Goal: Task Accomplishment & Management: Manage account settings

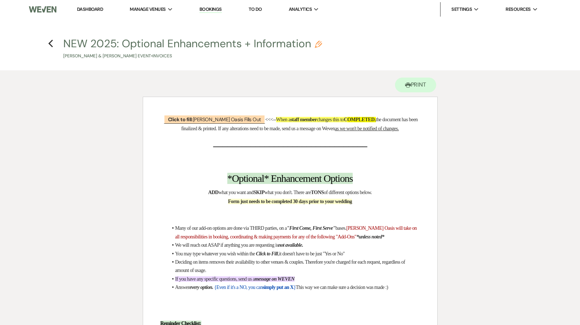
click at [93, 9] on link "Dashboard" at bounding box center [90, 9] width 26 height 6
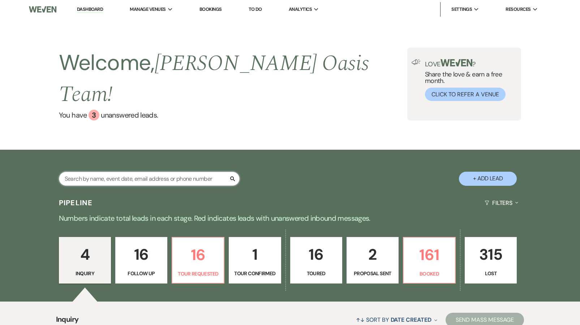
click at [122, 172] on input "text" at bounding box center [149, 179] width 181 height 14
type input "[PERSON_NAME]"
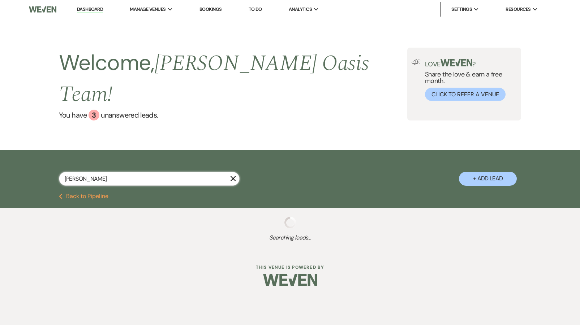
select select "8"
select select "5"
select select "8"
select select "5"
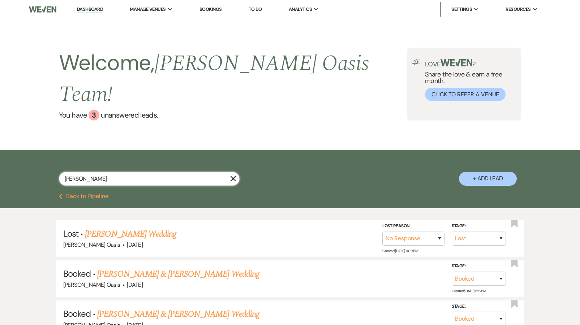
type input "make"
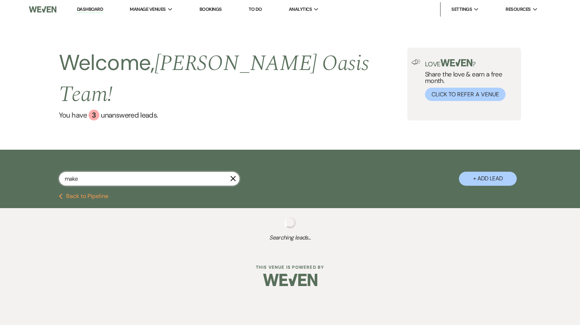
select select "8"
select select "5"
type input "m"
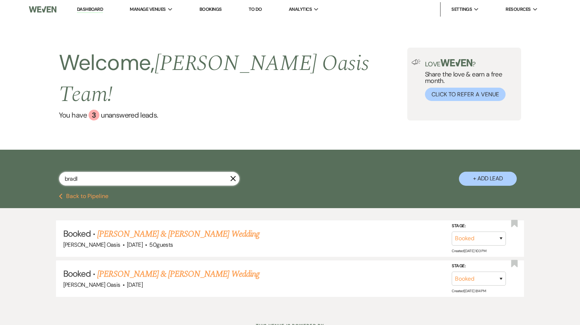
type input "brawl"
drag, startPoint x: 140, startPoint y: 209, endPoint x: 163, endPoint y: 215, distance: 23.1
click at [163, 228] on link "[PERSON_NAME] & [PERSON_NAME] Wedding" at bounding box center [178, 234] width 162 height 13
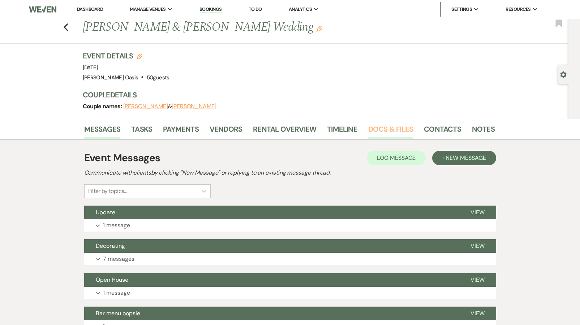
click at [377, 129] on link "Docs & Files" at bounding box center [390, 132] width 45 height 16
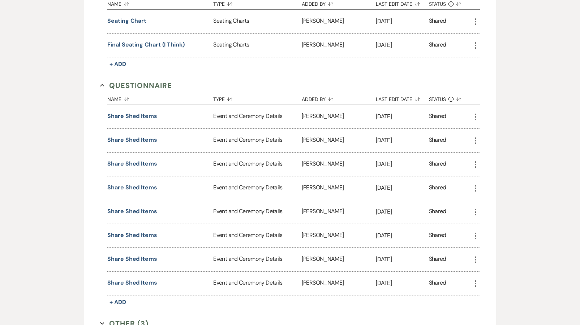
scroll to position [474, 0]
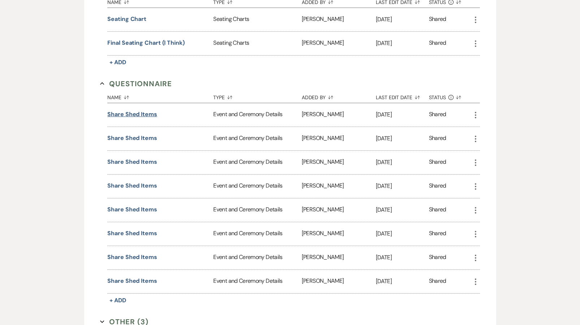
click at [130, 114] on button "Share shed items" at bounding box center [132, 114] width 50 height 9
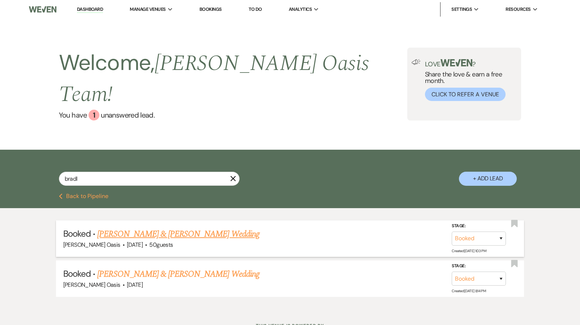
click at [127, 228] on link "[PERSON_NAME] & [PERSON_NAME] Wedding" at bounding box center [178, 234] width 162 height 13
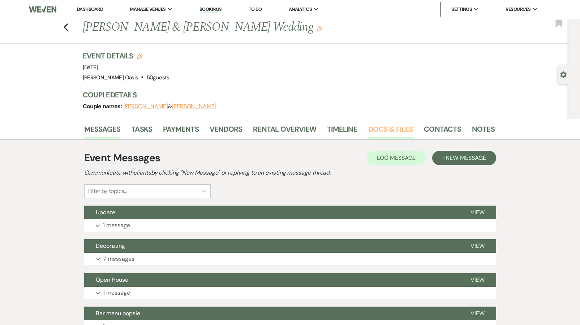
click at [386, 125] on link "Docs & Files" at bounding box center [390, 132] width 45 height 16
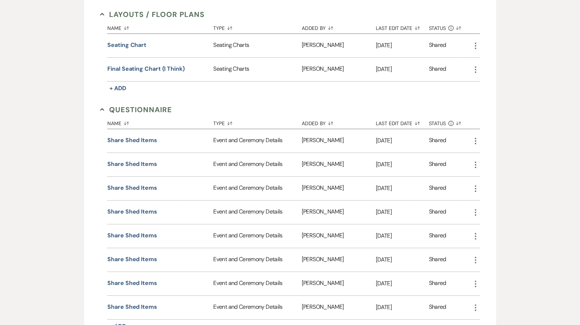
scroll to position [470, 0]
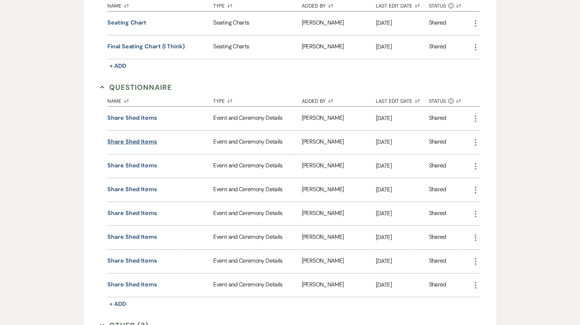
click at [131, 140] on button "Share shed items" at bounding box center [132, 142] width 50 height 9
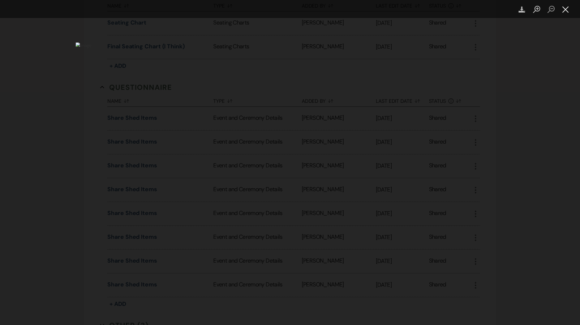
click at [563, 8] on button "Close lightbox" at bounding box center [565, 9] width 14 height 13
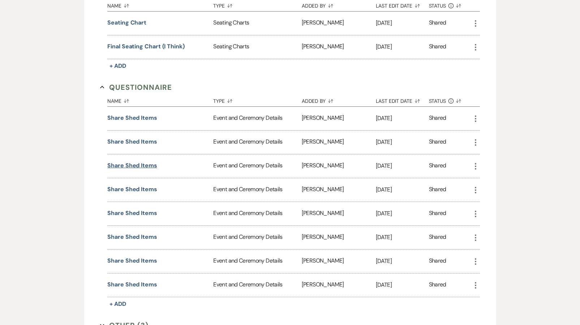
click at [151, 163] on button "Share shed items" at bounding box center [132, 165] width 50 height 9
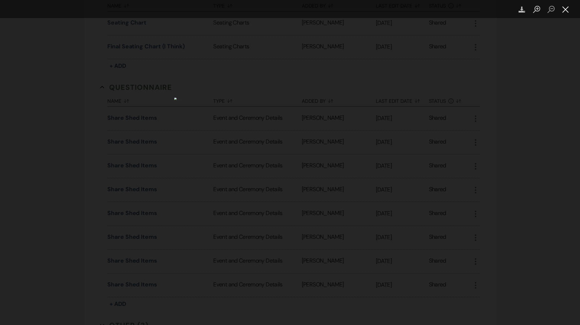
click at [564, 9] on button "Close lightbox" at bounding box center [565, 9] width 14 height 13
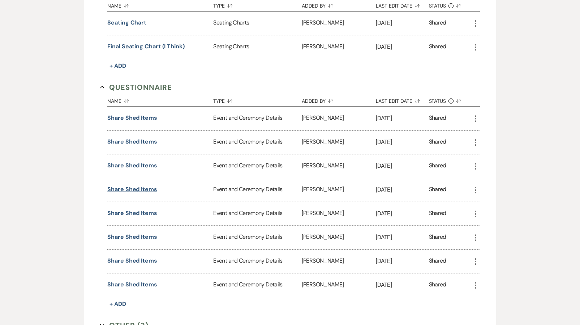
click at [126, 189] on button "Share shed items" at bounding box center [132, 189] width 50 height 9
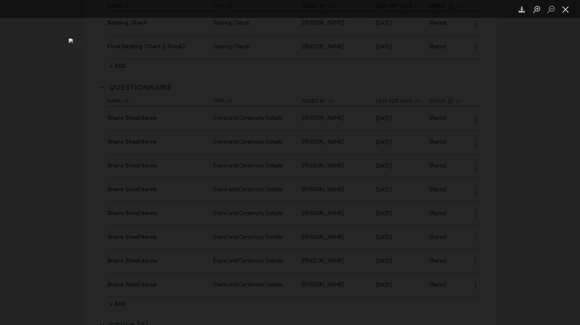
click at [561, 15] on button "Close lightbox" at bounding box center [565, 9] width 14 height 13
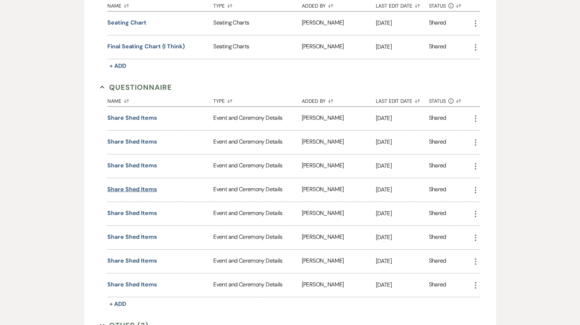
click at [139, 187] on button "Share shed items" at bounding box center [132, 189] width 50 height 9
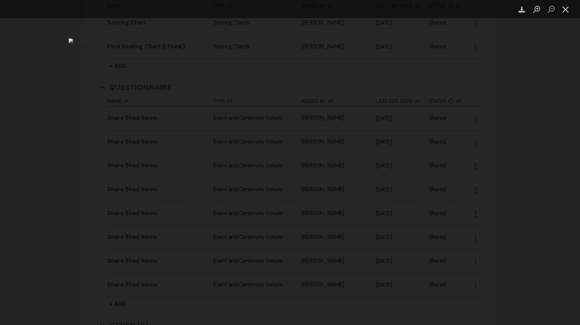
click at [563, 5] on button "Close lightbox" at bounding box center [565, 9] width 14 height 13
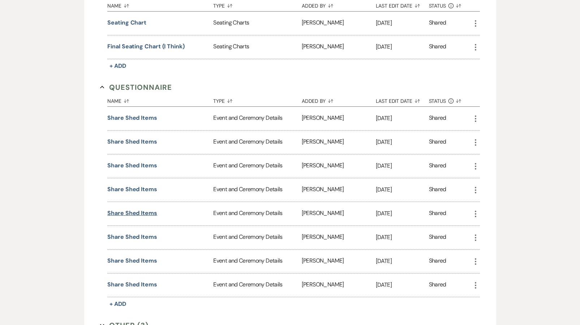
click at [132, 216] on button "Share shed items" at bounding box center [132, 213] width 50 height 9
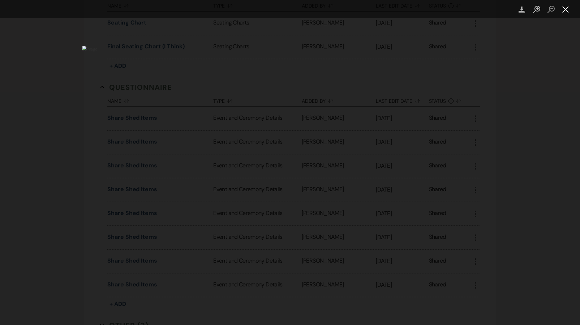
click at [562, 9] on button "Close lightbox" at bounding box center [565, 9] width 14 height 13
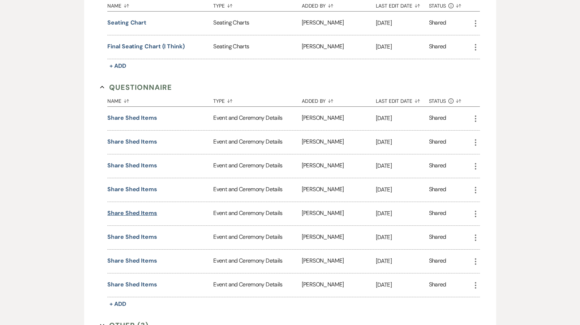
click at [134, 213] on button "Share shed items" at bounding box center [132, 213] width 50 height 9
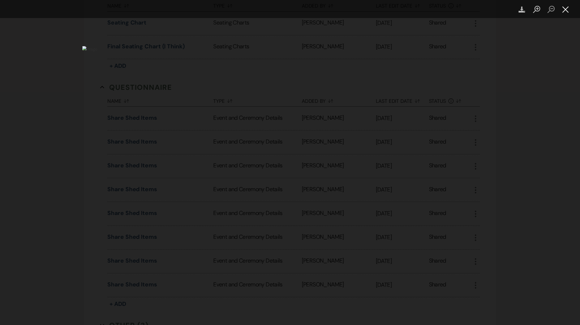
click at [568, 10] on button "Close lightbox" at bounding box center [565, 9] width 14 height 13
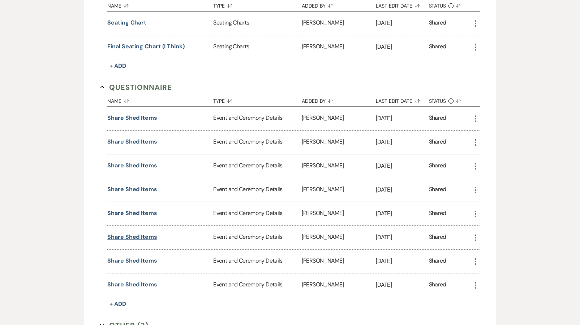
click at [144, 235] on button "Share shed items" at bounding box center [132, 237] width 50 height 9
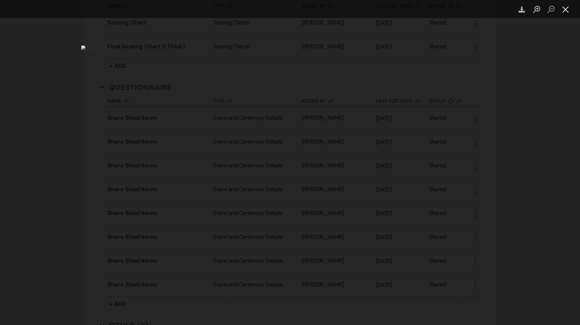
click at [559, 12] on button "Close lightbox" at bounding box center [565, 9] width 14 height 13
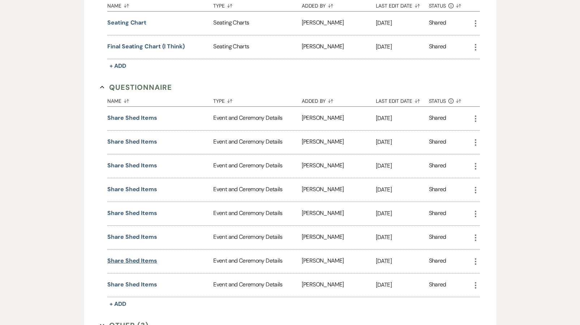
click at [143, 260] on button "Share shed items" at bounding box center [132, 261] width 50 height 9
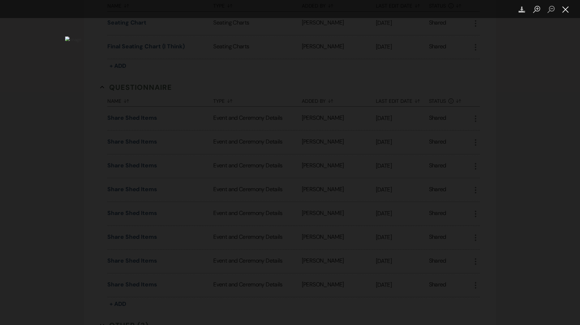
click at [567, 11] on button "Close lightbox" at bounding box center [565, 9] width 14 height 13
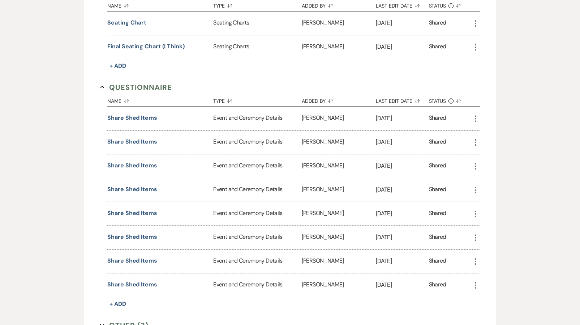
click at [118, 282] on button "Share shed items" at bounding box center [132, 285] width 50 height 9
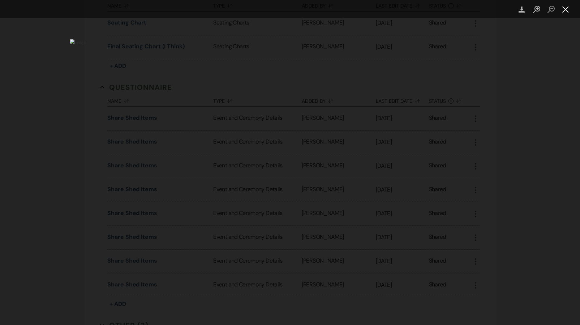
click at [570, 13] on button "Close lightbox" at bounding box center [565, 9] width 14 height 13
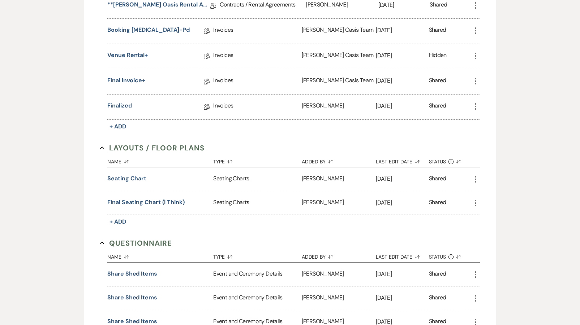
scroll to position [216, 0]
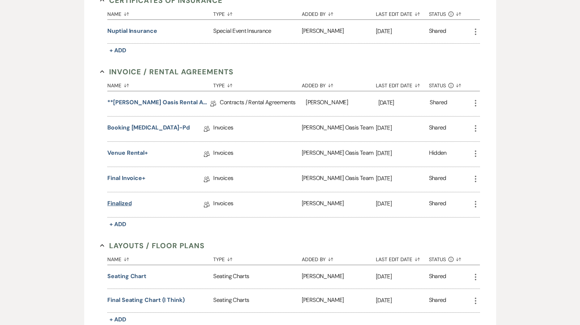
click at [121, 205] on link "finalized" at bounding box center [119, 204] width 24 height 11
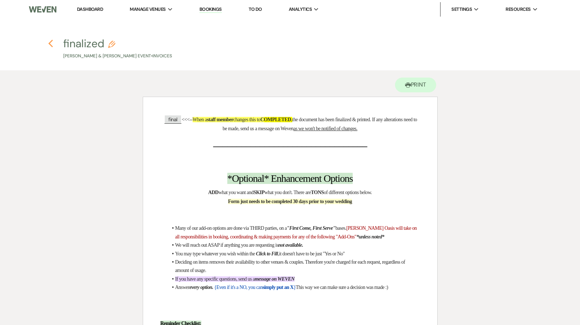
click at [50, 46] on icon "Previous" at bounding box center [50, 43] width 5 height 9
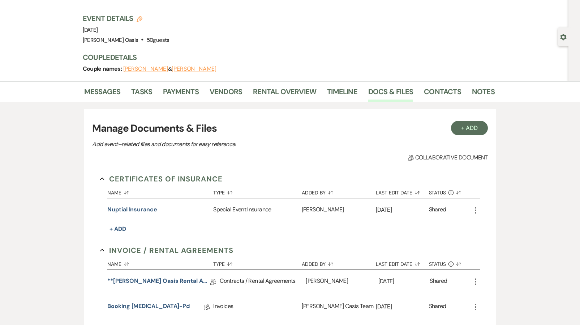
scroll to position [42, 0]
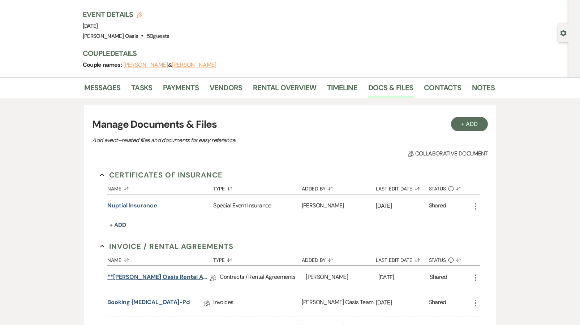
click at [146, 277] on link "**[PERSON_NAME] Oasis Rental Agreement**" at bounding box center [158, 278] width 103 height 11
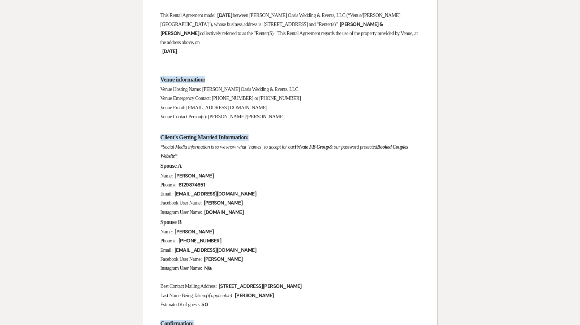
scroll to position [206, 0]
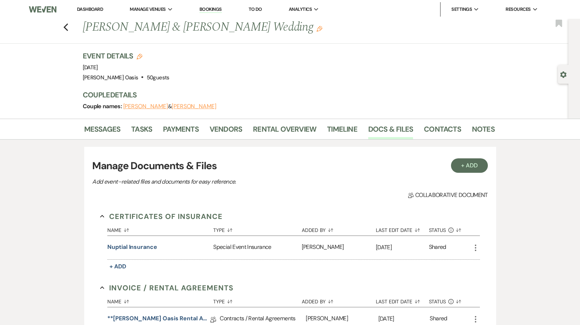
scroll to position [0, 0]
click at [67, 28] on icon "Previous" at bounding box center [65, 27] width 5 height 9
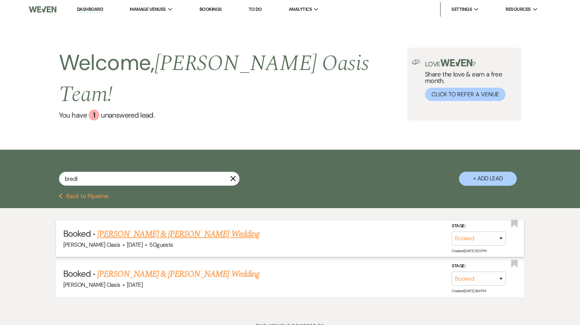
click at [174, 228] on link "[PERSON_NAME] & [PERSON_NAME] Wedding" at bounding box center [178, 234] width 162 height 13
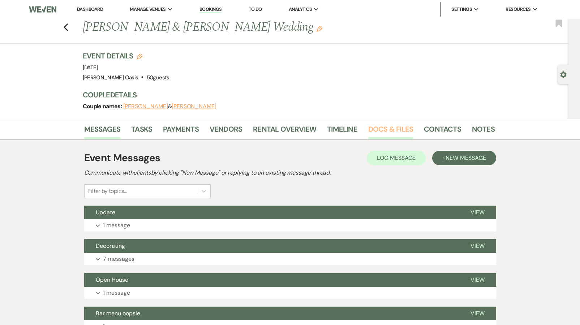
click at [381, 133] on link "Docs & Files" at bounding box center [390, 132] width 45 height 16
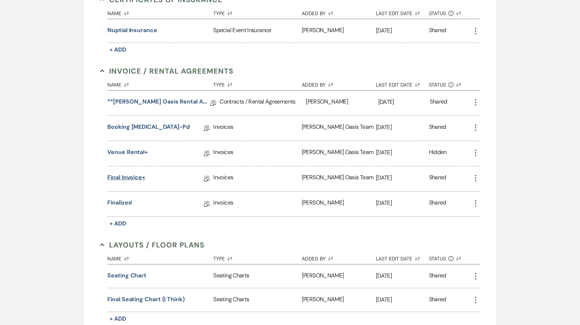
scroll to position [218, 0]
click at [116, 205] on link "finalized" at bounding box center [119, 203] width 24 height 11
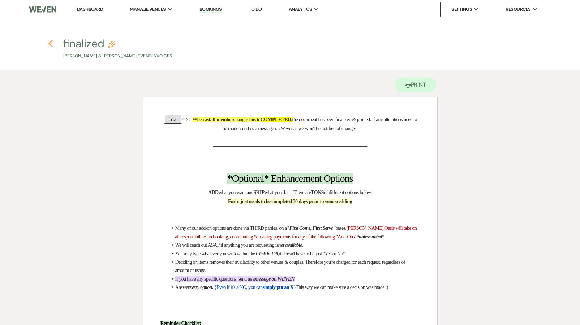
click at [50, 46] on icon "Previous" at bounding box center [50, 43] width 5 height 9
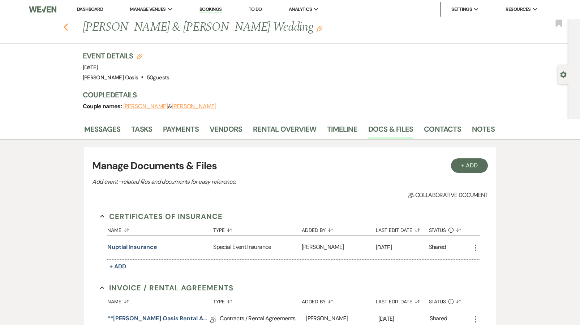
click at [66, 27] on icon "Previous" at bounding box center [65, 27] width 5 height 9
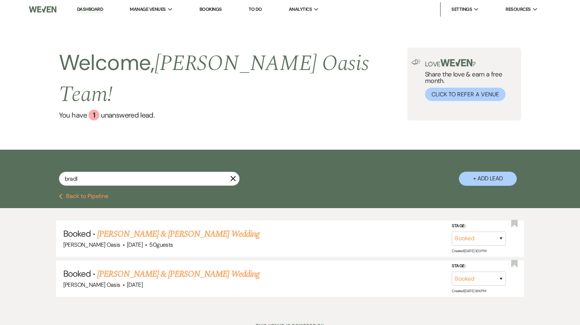
click at [83, 5] on li "Dashboard" at bounding box center [89, 9] width 33 height 14
click at [83, 9] on link "Dashboard" at bounding box center [90, 9] width 26 height 7
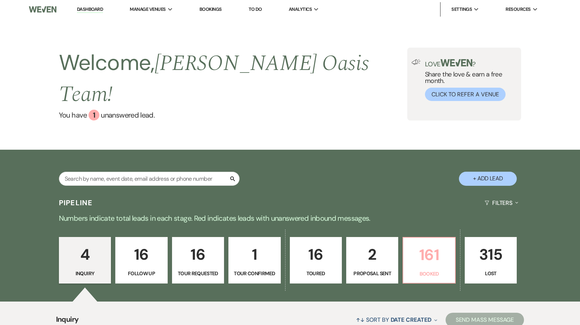
click at [430, 243] on p "161" at bounding box center [428, 255] width 43 height 24
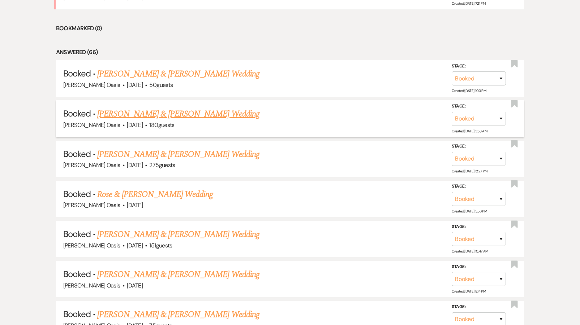
scroll to position [371, 0]
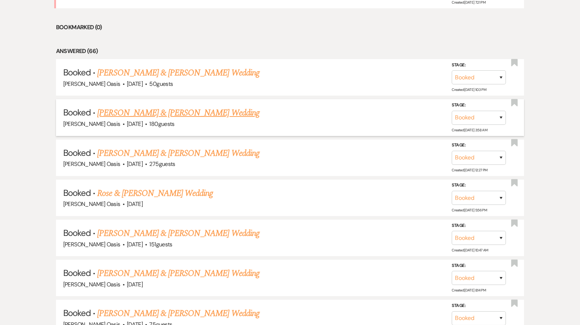
click at [137, 107] on link "[PERSON_NAME] & [PERSON_NAME] Wedding" at bounding box center [178, 113] width 162 height 13
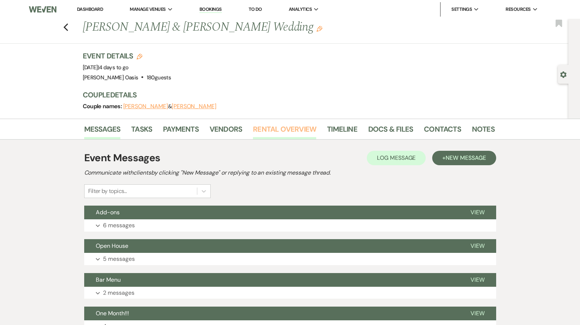
click at [309, 126] on link "Rental Overview" at bounding box center [284, 132] width 63 height 16
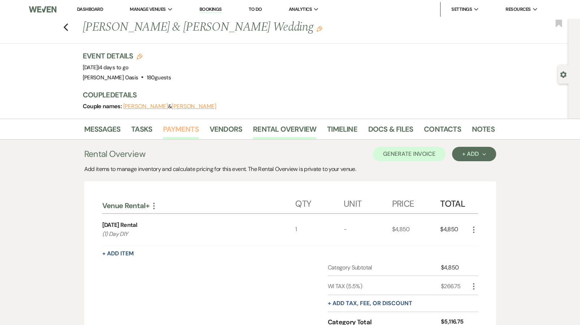
click at [178, 129] on link "Payments" at bounding box center [181, 132] width 36 height 16
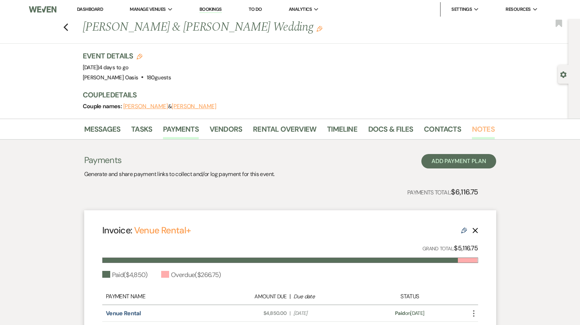
click at [475, 130] on link "Notes" at bounding box center [483, 132] width 23 height 16
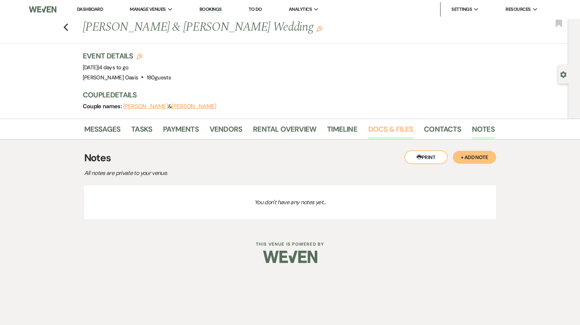
click at [383, 127] on link "Docs & Files" at bounding box center [390, 132] width 45 height 16
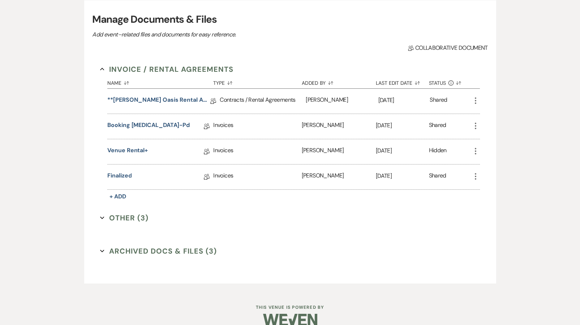
scroll to position [147, 0]
click at [118, 220] on button "Other (3) Expand" at bounding box center [124, 218] width 48 height 11
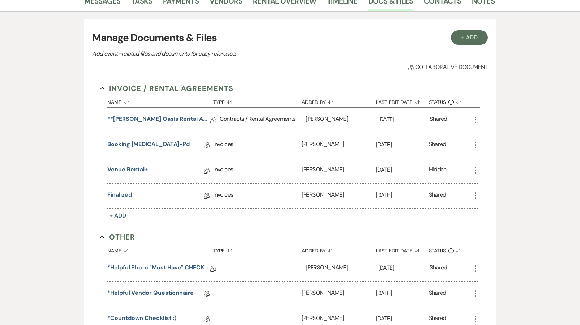
scroll to position [108, 0]
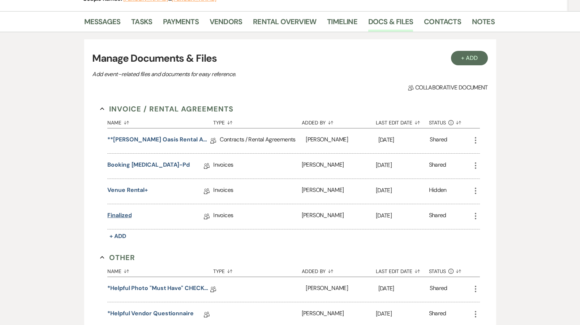
click at [124, 215] on link "finalized" at bounding box center [119, 216] width 24 height 11
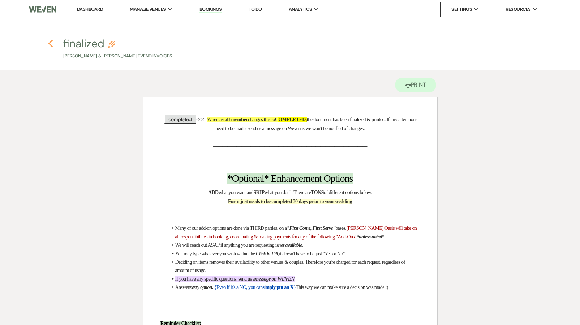
click at [51, 42] on use "button" at bounding box center [50, 44] width 5 height 8
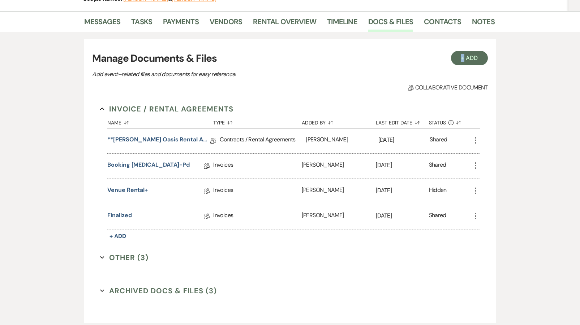
click at [51, 42] on div "Messages Tasks Payments Vendors Rental Overview Timeline Docs & Files Contacts …" at bounding box center [290, 171] width 580 height 320
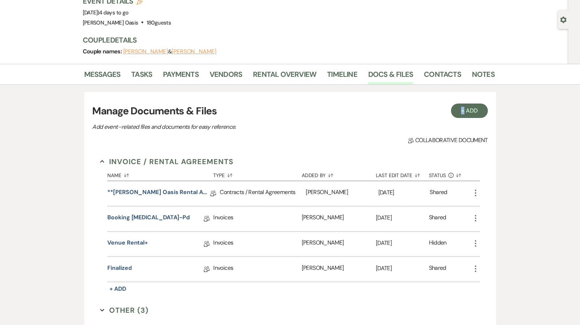
scroll to position [47, 0]
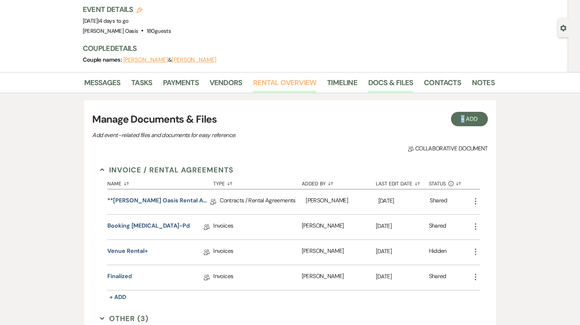
click at [305, 79] on link "Rental Overview" at bounding box center [284, 85] width 63 height 16
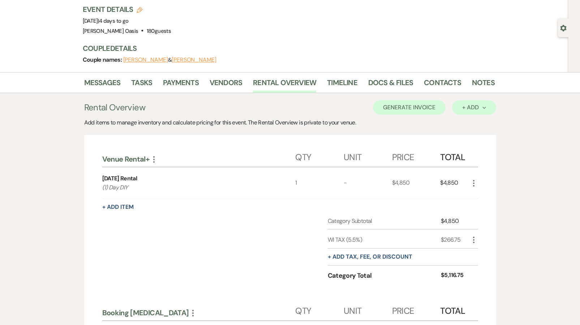
click at [487, 105] on button "+ Add Next" at bounding box center [474, 107] width 44 height 14
click at [474, 137] on button "Category" at bounding box center [471, 135] width 38 height 11
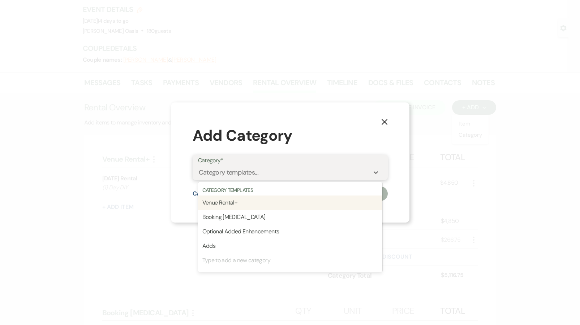
click at [280, 175] on div "Category templates..." at bounding box center [283, 172] width 171 height 13
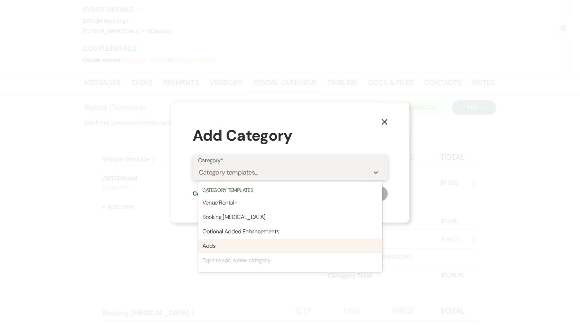
drag, startPoint x: 252, startPoint y: 225, endPoint x: 238, endPoint y: 244, distance: 23.3
click at [238, 244] on div "Venue Rental+ Booking [MEDICAL_DATA] Optional Added Enhancements Adds Type to a…" at bounding box center [290, 232] width 184 height 72
click at [238, 244] on div "Adds" at bounding box center [290, 246] width 184 height 14
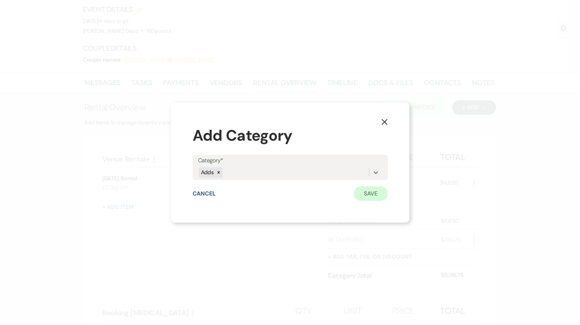
click at [377, 196] on button "Save" at bounding box center [371, 194] width 34 height 14
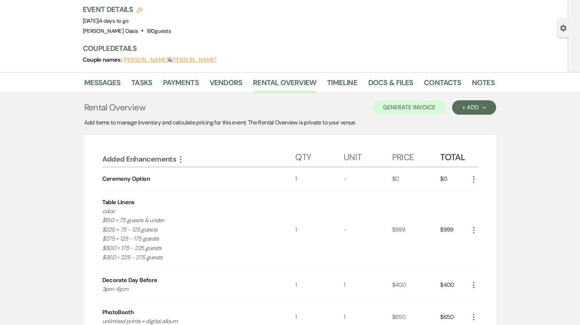
click at [469, 183] on icon "More" at bounding box center [473, 179] width 9 height 9
drag, startPoint x: 471, startPoint y: 199, endPoint x: 479, endPoint y: 191, distance: 11.5
click at [479, 191] on ul "Pencil Edit X Delete" at bounding box center [488, 199] width 38 height 30
click at [479, 191] on icon "Pencil" at bounding box center [479, 193] width 4 height 5
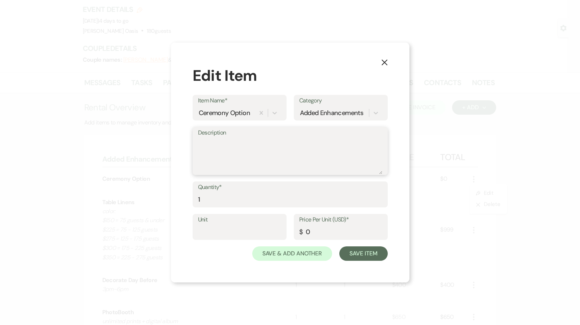
click at [208, 152] on textarea "Description" at bounding box center [290, 156] width 184 height 36
type textarea "wood"
click at [378, 248] on button "Save Item" at bounding box center [363, 254] width 48 height 14
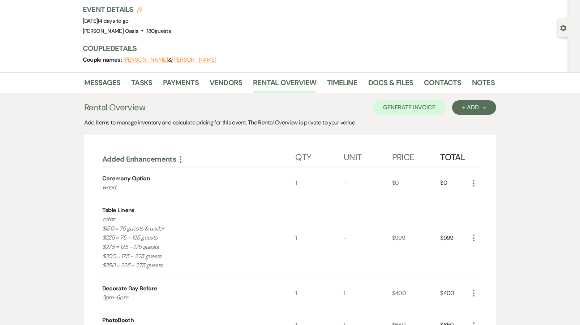
click at [475, 240] on icon "More" at bounding box center [473, 238] width 9 height 9
click at [477, 253] on use "button" at bounding box center [479, 253] width 4 height 4
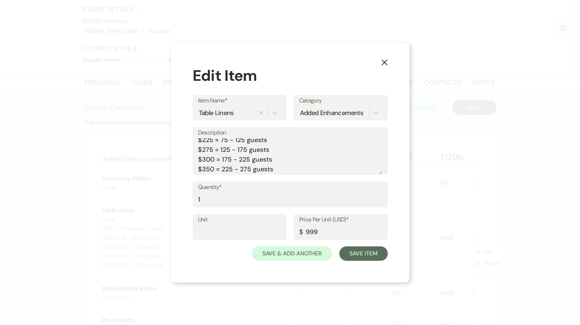
scroll to position [22, 0]
drag, startPoint x: 343, startPoint y: 230, endPoint x: 251, endPoint y: 218, distance: 92.9
click at [251, 218] on div "Unit Price Per Unit (USD)* $ 999" at bounding box center [289, 230] width 195 height 33
type input "300"
click at [276, 167] on textarea "color: $150 = 75 guests & under $225 = 75 - 125 guests $275 = 125 - 175 guests …" at bounding box center [290, 156] width 184 height 36
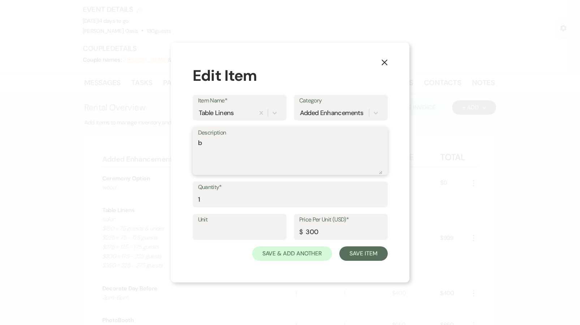
scroll to position [0, 0]
type textarea "black"
click at [362, 253] on button "Save Item" at bounding box center [363, 254] width 48 height 14
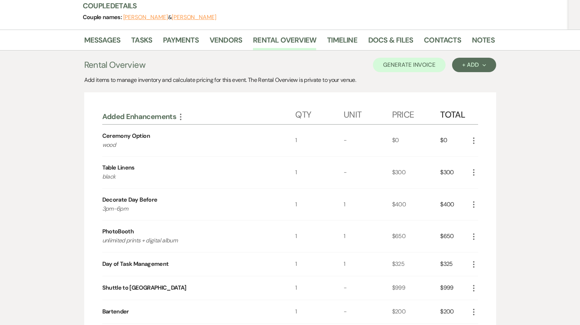
scroll to position [107, 0]
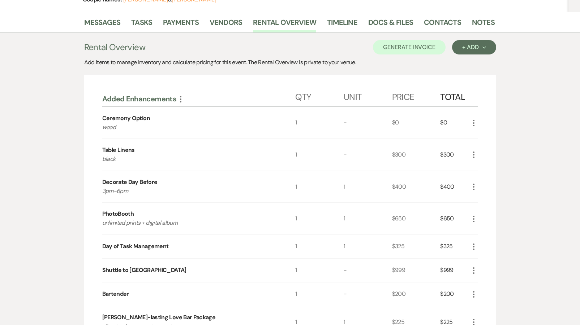
click at [474, 218] on icon "More" at bounding box center [473, 219] width 9 height 9
click at [476, 245] on button "X Delete" at bounding box center [488, 245] width 39 height 12
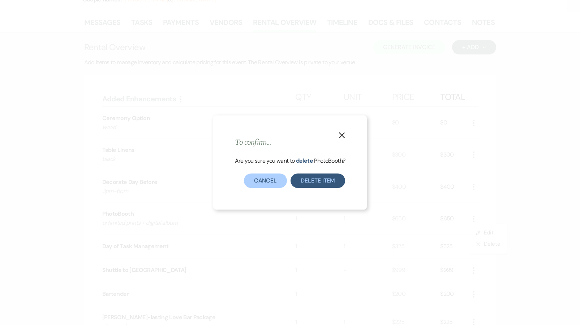
click at [316, 186] on button "Delete Item" at bounding box center [317, 181] width 55 height 14
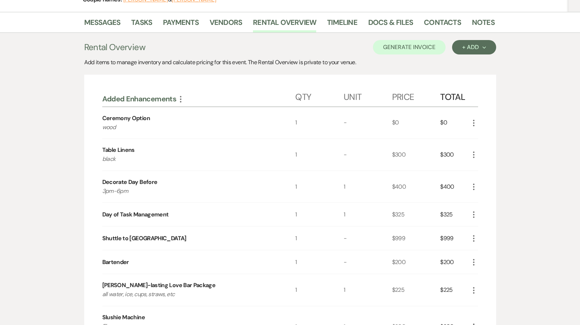
click at [472, 213] on icon "More" at bounding box center [473, 215] width 9 height 9
click at [477, 229] on icon "Pencil" at bounding box center [479, 228] width 4 height 5
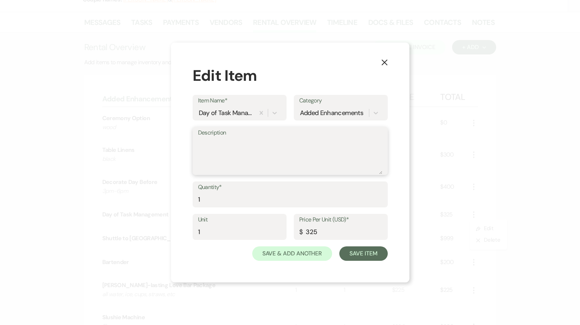
click at [319, 151] on textarea "Description" at bounding box center [290, 156] width 184 height 36
drag, startPoint x: 220, startPoint y: 142, endPoint x: 165, endPoint y: 136, distance: 55.2
click at [165, 136] on div "X Edit Item Item Name* Day of Task Management Category Added Enhancements Descr…" at bounding box center [290, 162] width 580 height 325
type textarea "see notes"
click at [360, 254] on button "Save Item" at bounding box center [363, 254] width 48 height 14
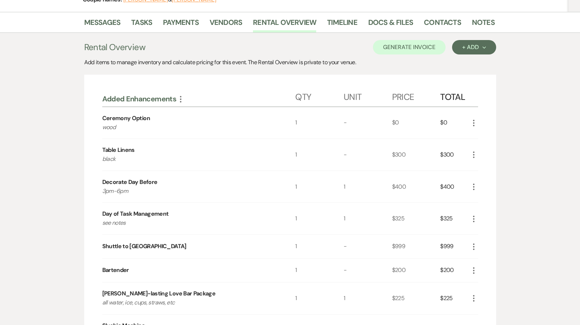
click at [475, 243] on icon "More" at bounding box center [473, 247] width 9 height 9
click at [478, 259] on icon "Pencil" at bounding box center [479, 261] width 4 height 5
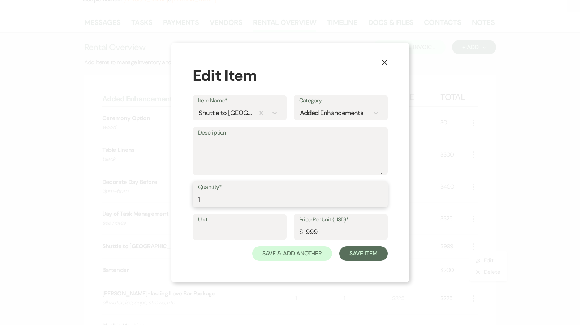
click at [218, 194] on input "1" at bounding box center [290, 200] width 184 height 14
type input "4"
drag, startPoint x: 326, startPoint y: 231, endPoint x: 195, endPoint y: 230, distance: 130.7
click at [195, 230] on div "Unit Price Per Unit (USD)* $ 999" at bounding box center [289, 230] width 195 height 33
type input "85"
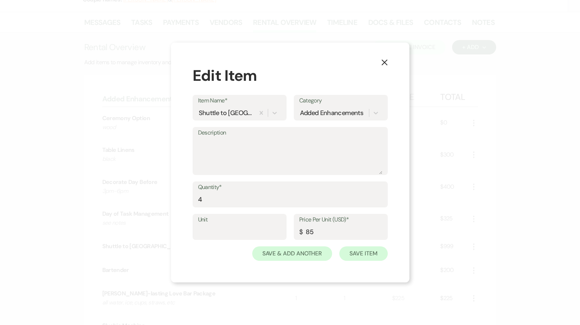
click at [370, 251] on button "Save Item" at bounding box center [363, 254] width 48 height 14
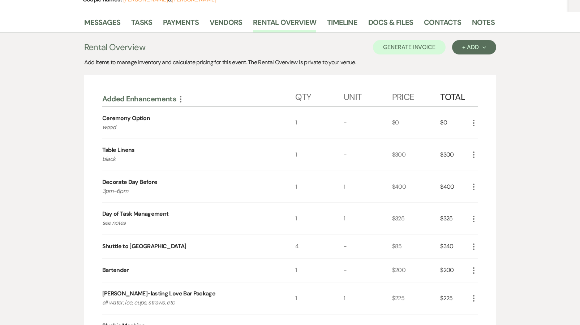
click at [475, 267] on icon "More" at bounding box center [473, 271] width 9 height 9
click at [478, 277] on ul "Pencil Edit X Delete" at bounding box center [488, 291] width 38 height 30
click at [478, 279] on button "Pencil Edit" at bounding box center [488, 285] width 38 height 12
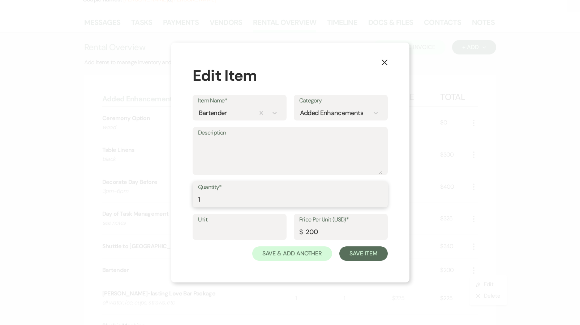
click at [240, 201] on input "1" at bounding box center [290, 200] width 184 height 14
type input "2"
click at [377, 254] on button "Save Item" at bounding box center [363, 254] width 48 height 14
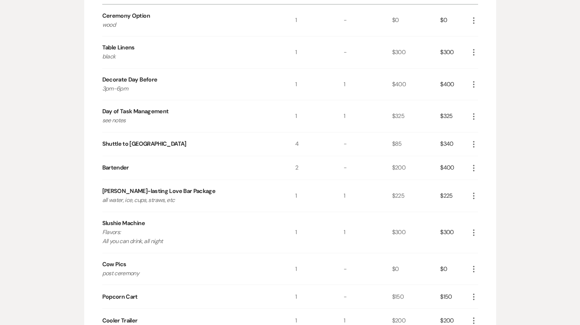
scroll to position [211, 0]
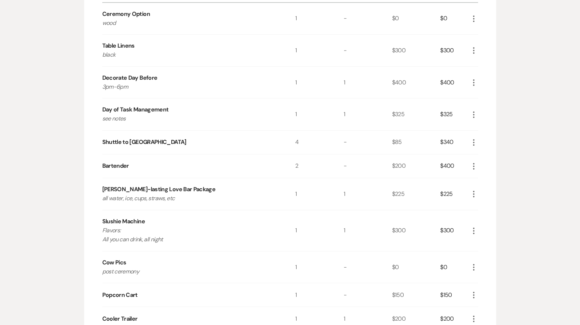
click at [474, 228] on icon "More" at bounding box center [473, 231] width 9 height 9
click at [480, 255] on icon "X" at bounding box center [479, 256] width 4 height 5
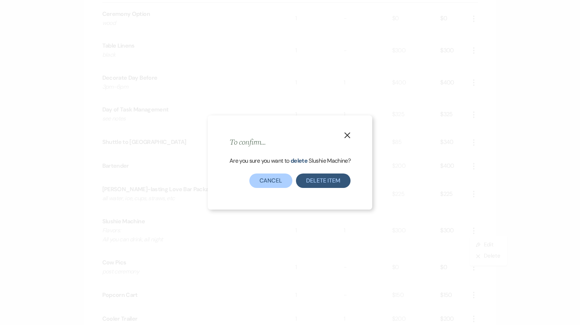
click at [309, 185] on button "Delete Item" at bounding box center [323, 181] width 55 height 14
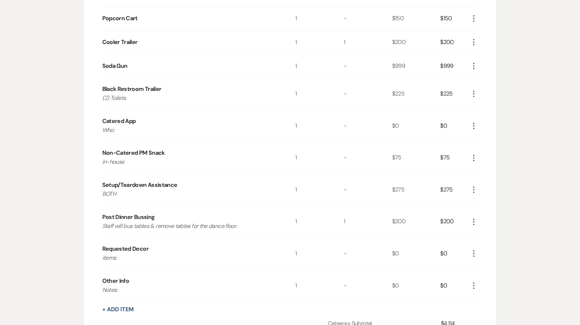
scroll to position [471, 0]
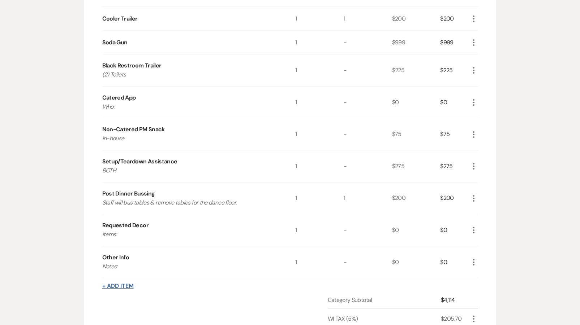
click at [124, 284] on button "+ Add Item" at bounding box center [117, 286] width 31 height 6
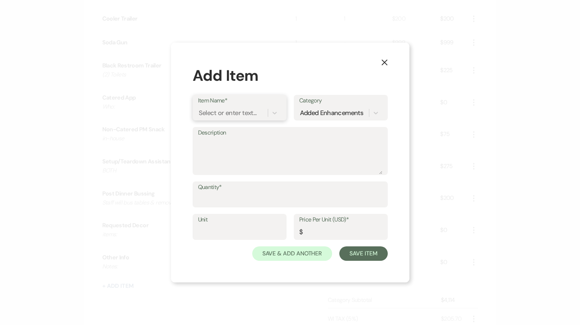
click at [220, 117] on div "Select or enter text..." at bounding box center [228, 113] width 58 height 10
type input "A"
type input "G"
type input "After the Tone"
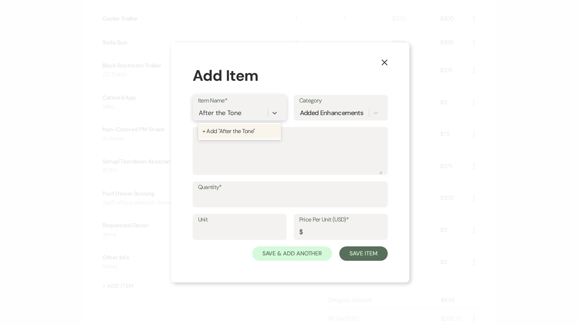
click at [248, 134] on div "+ Add "After the Tone"" at bounding box center [239, 131] width 83 height 14
click at [220, 198] on input "Quantity*" at bounding box center [290, 200] width 184 height 14
type input "1"
click at [309, 233] on input "Price Per Unit (USD)*" at bounding box center [340, 232] width 83 height 14
type input "100000"
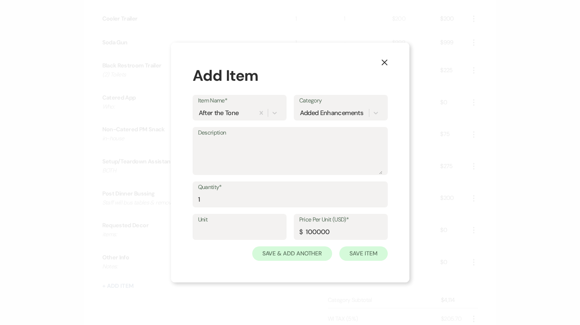
click at [345, 252] on button "Save Item" at bounding box center [363, 254] width 48 height 14
